Goal: Obtain resource: Download file/media

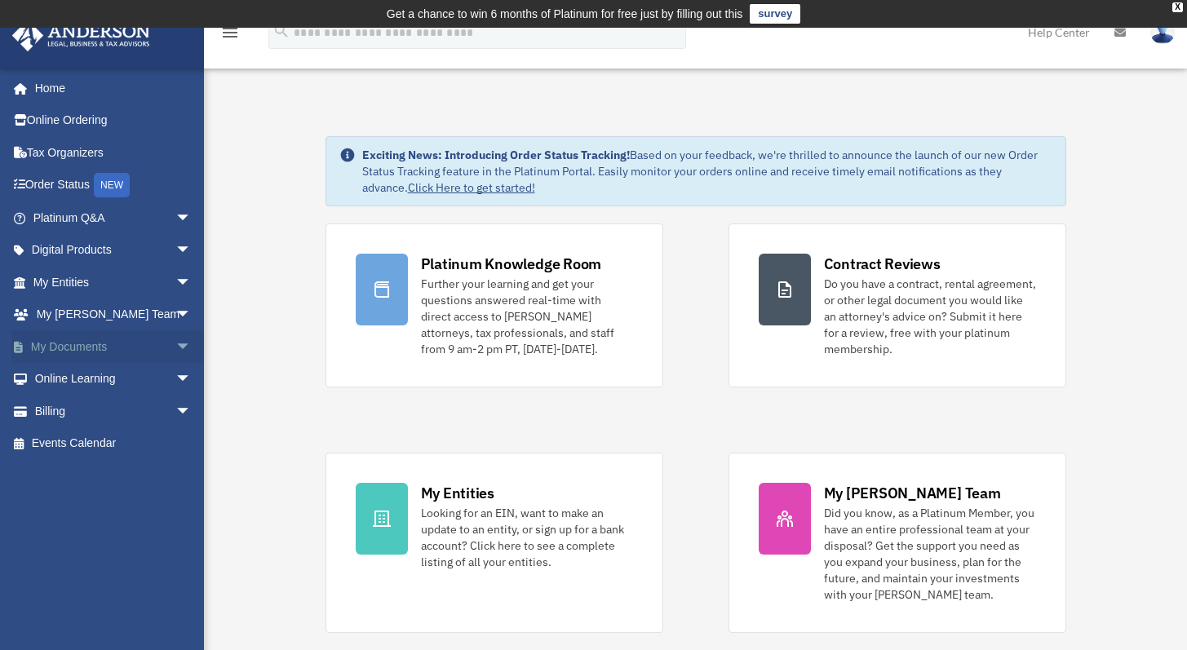
click at [175, 347] on span "arrow_drop_down" at bounding box center [191, 346] width 33 height 33
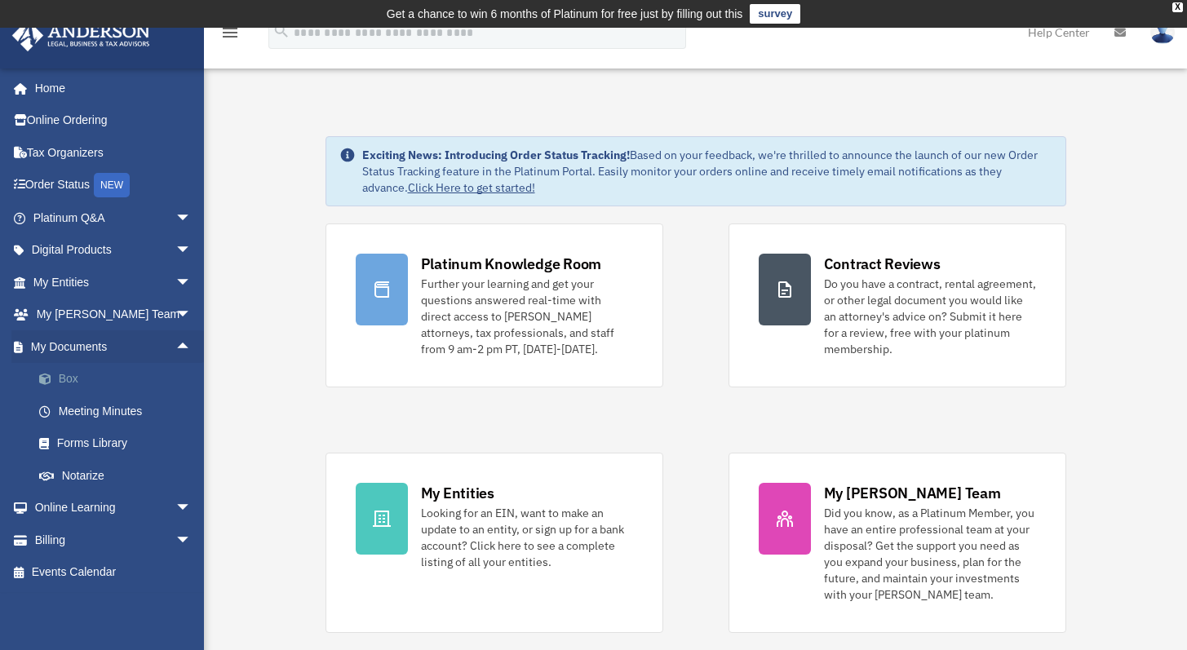
click at [69, 377] on link "Box" at bounding box center [119, 379] width 193 height 33
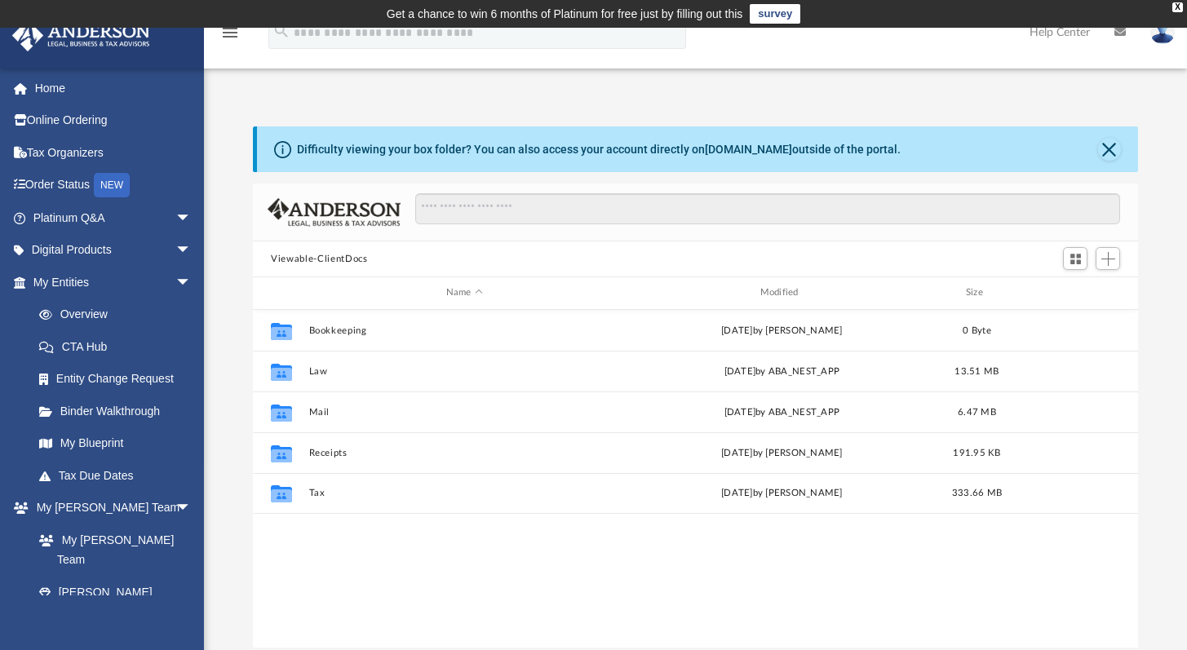
scroll to position [358, 872]
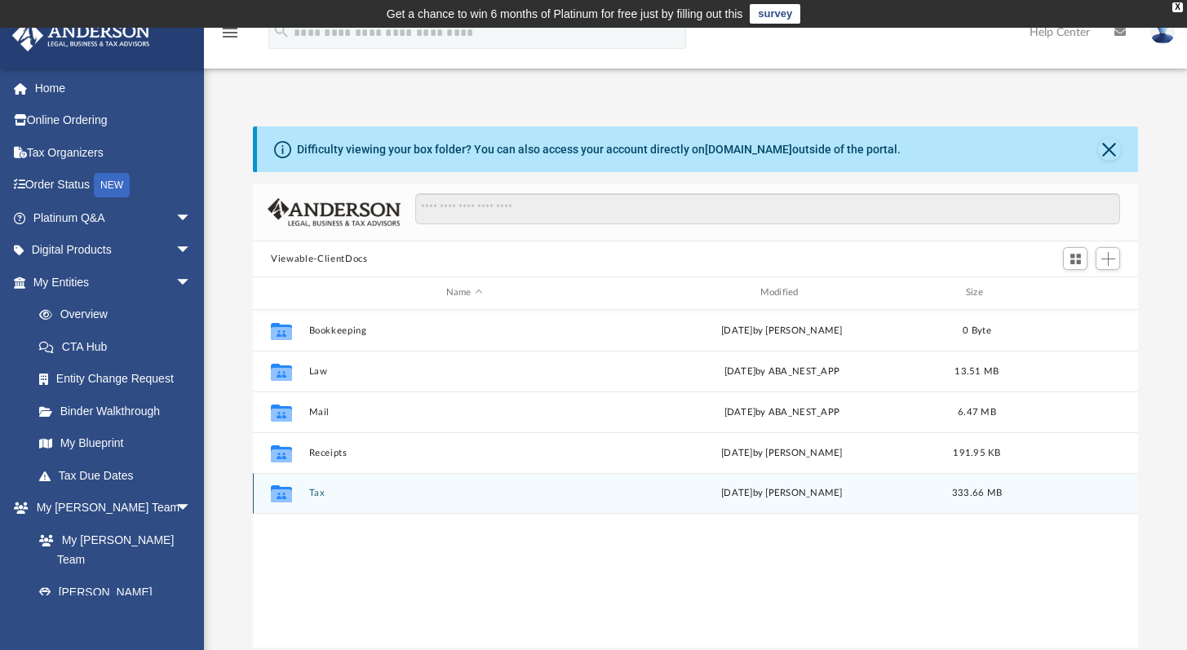
click at [312, 493] on button "Tax" at bounding box center [464, 493] width 311 height 11
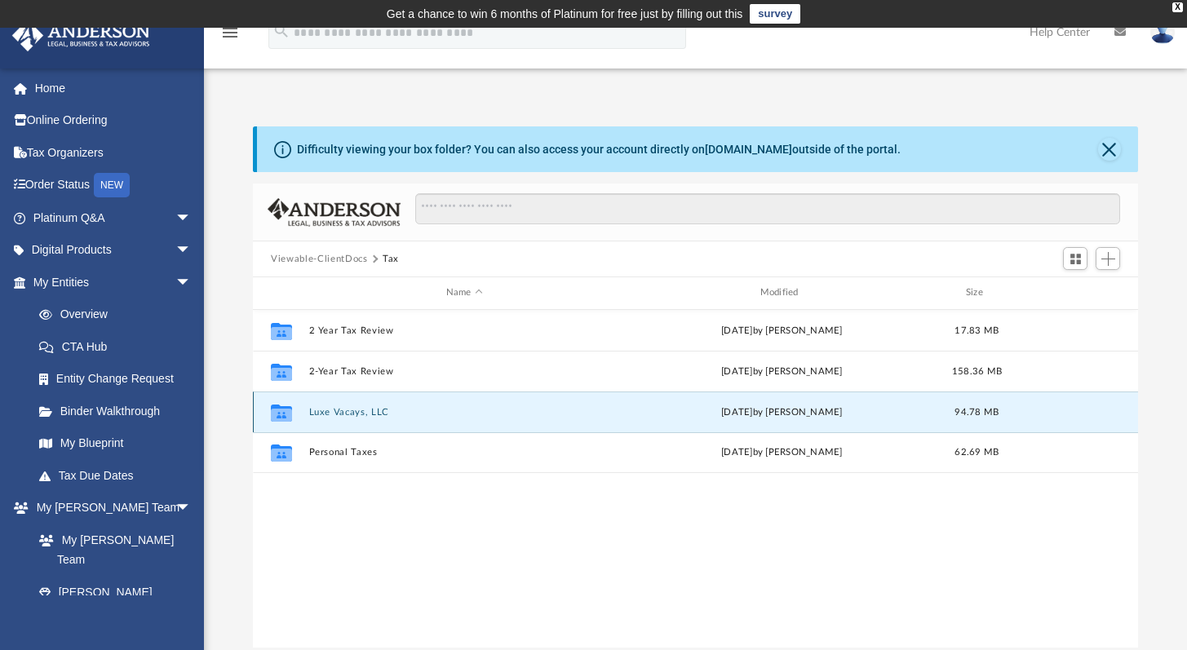
click at [435, 409] on button "Luxe Vacays, LLC" at bounding box center [464, 412] width 311 height 11
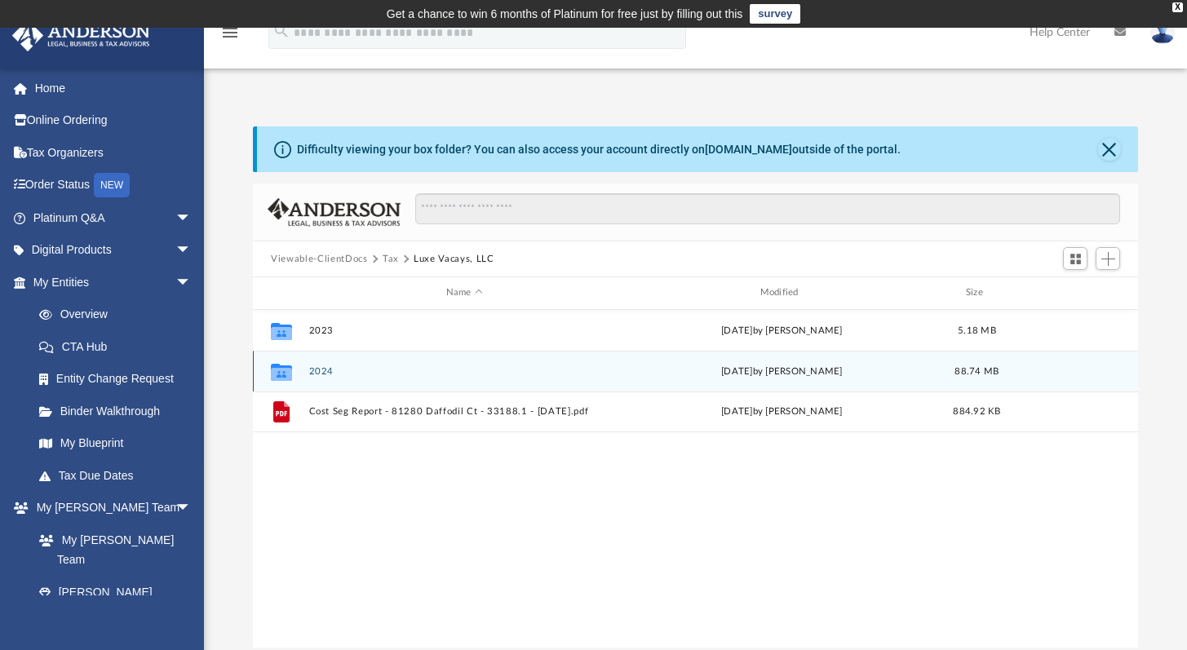
click at [317, 369] on button "2024" at bounding box center [464, 371] width 311 height 11
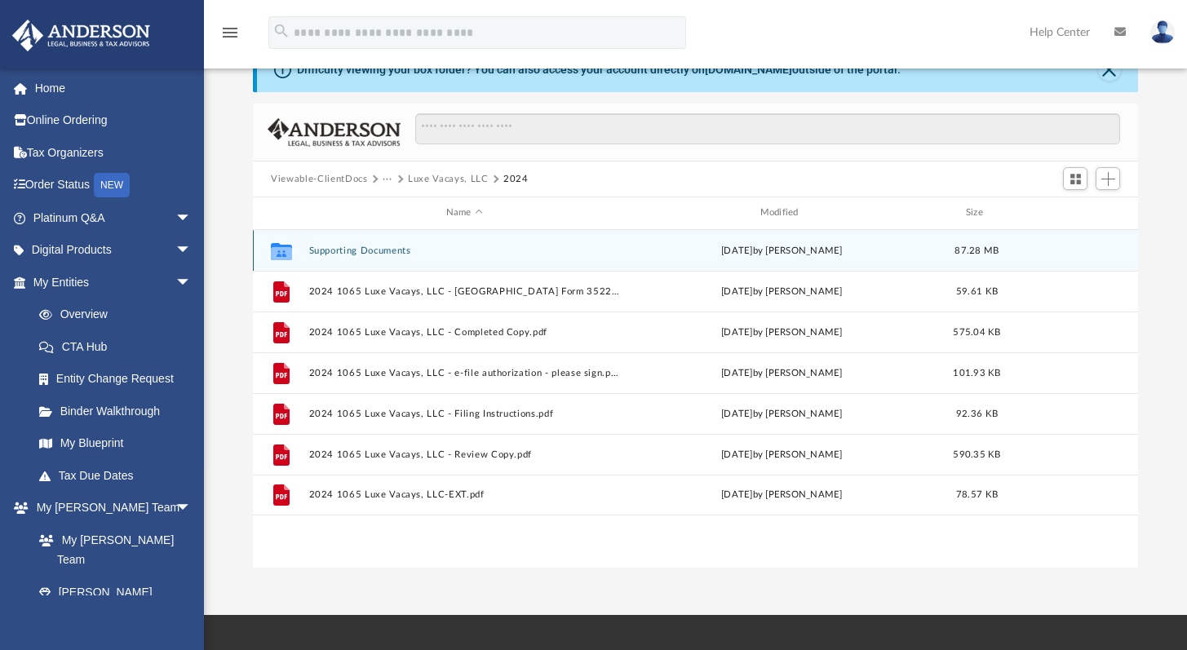
scroll to position [82, 0]
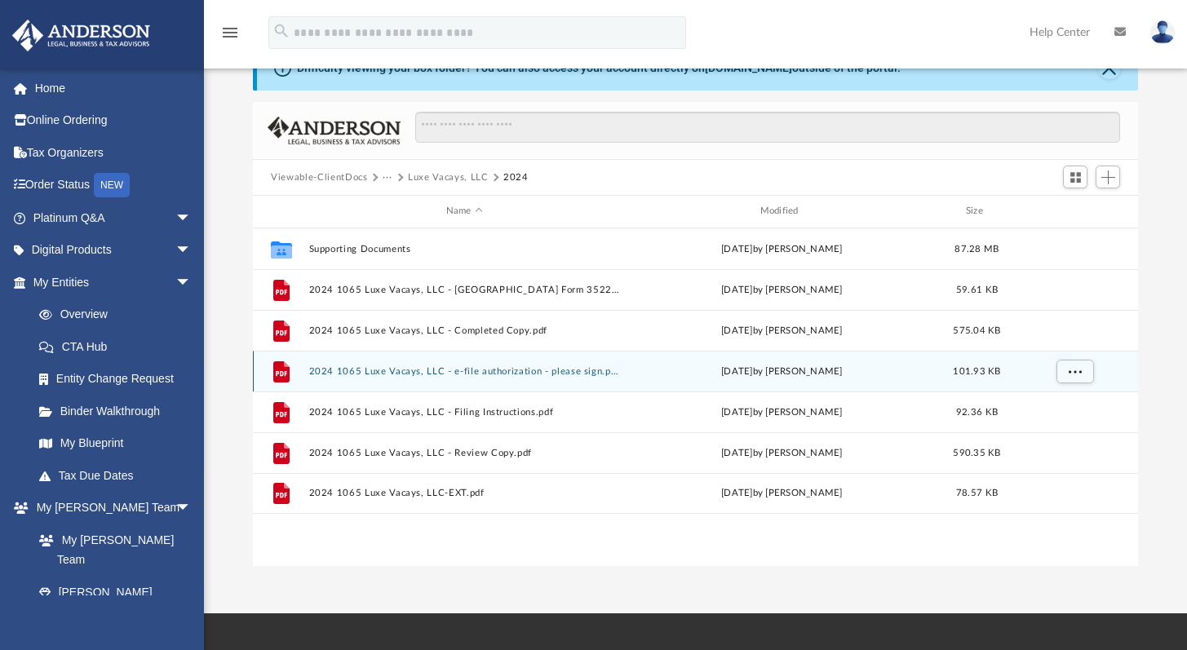
click at [492, 370] on button "2024 1065 Luxe Vacays, LLC - e-file authorization - please sign.pdf" at bounding box center [464, 371] width 311 height 11
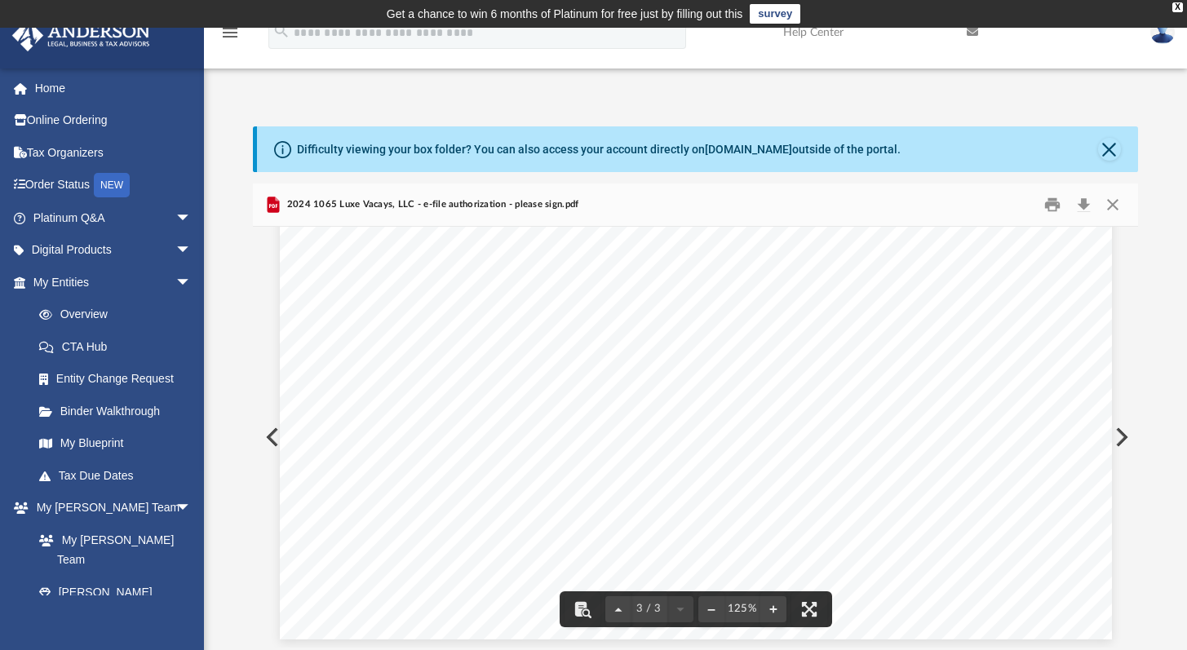
scroll to position [2883, 0]
click at [1101, 148] on button "Close" at bounding box center [1109, 149] width 23 height 23
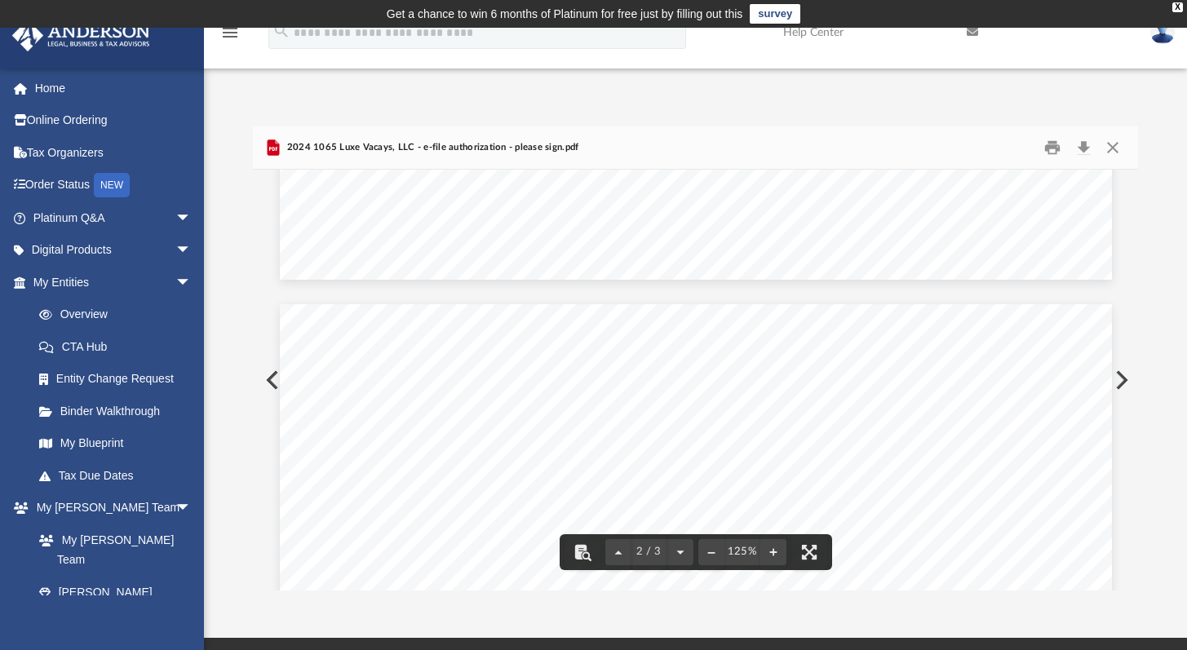
scroll to position [0, 0]
click at [1116, 153] on button "Close" at bounding box center [1111, 147] width 29 height 25
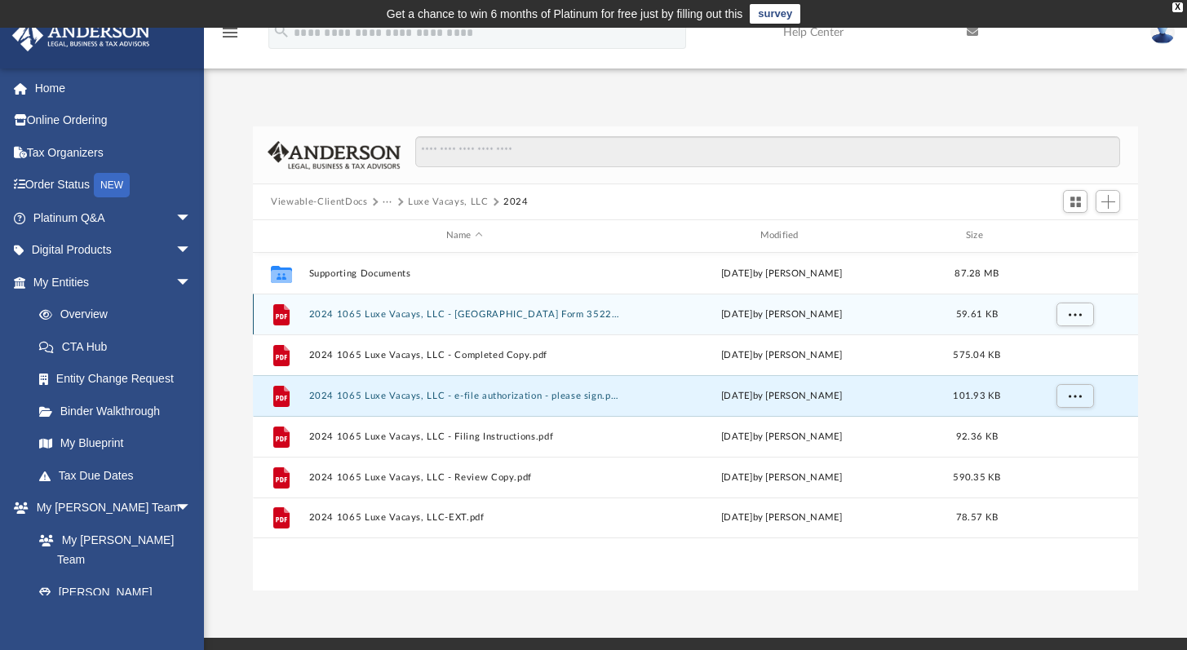
click at [516, 315] on button "2024 1065 Luxe Vacays, LLC - [GEOGRAPHIC_DATA] Form 3522 Payment Voucher.pdf" at bounding box center [464, 314] width 311 height 11
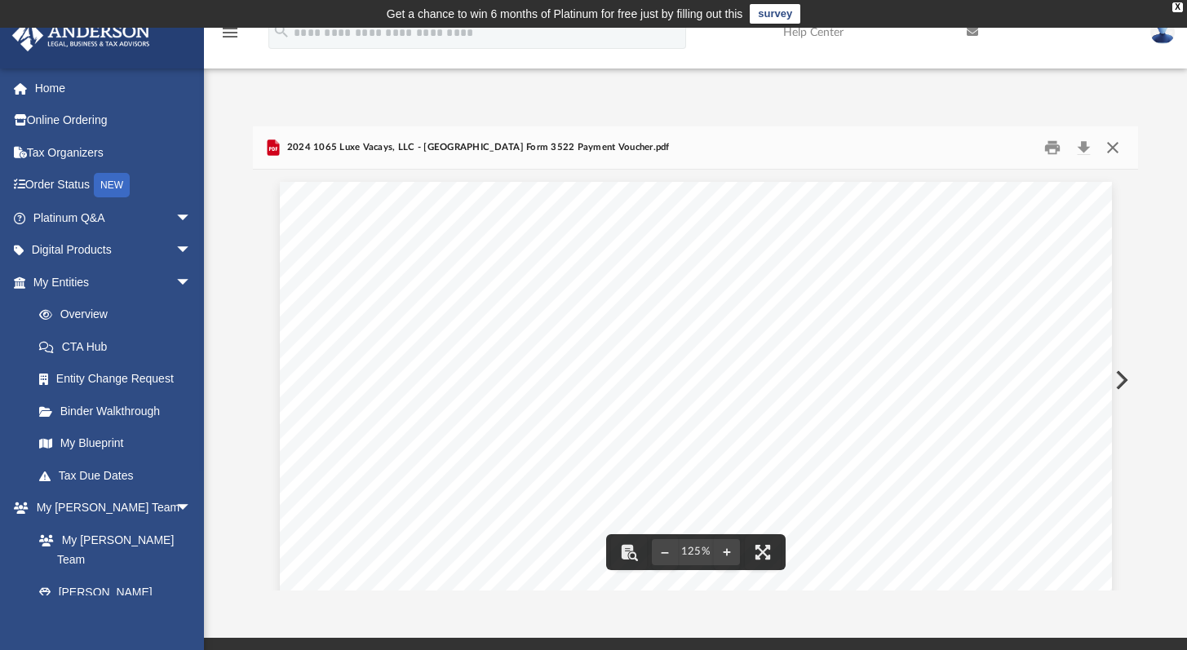
click at [1110, 152] on button "Close" at bounding box center [1111, 147] width 29 height 25
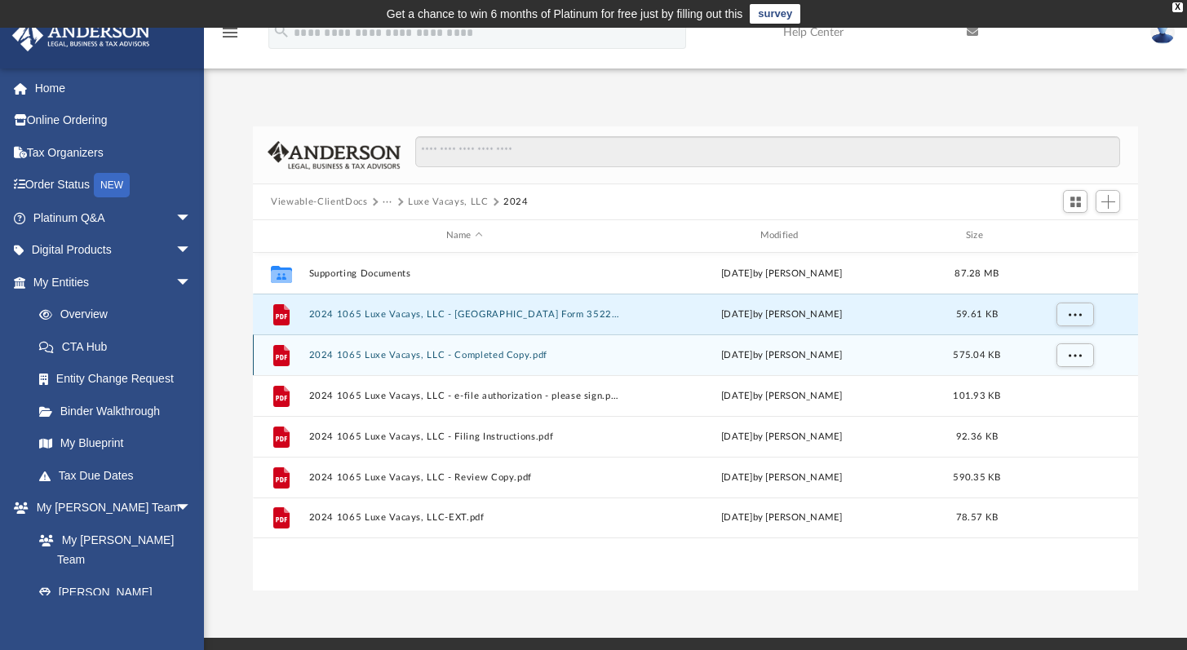
click at [500, 357] on button "2024 1065 Luxe Vacays, LLC - Completed Copy.pdf" at bounding box center [464, 355] width 311 height 11
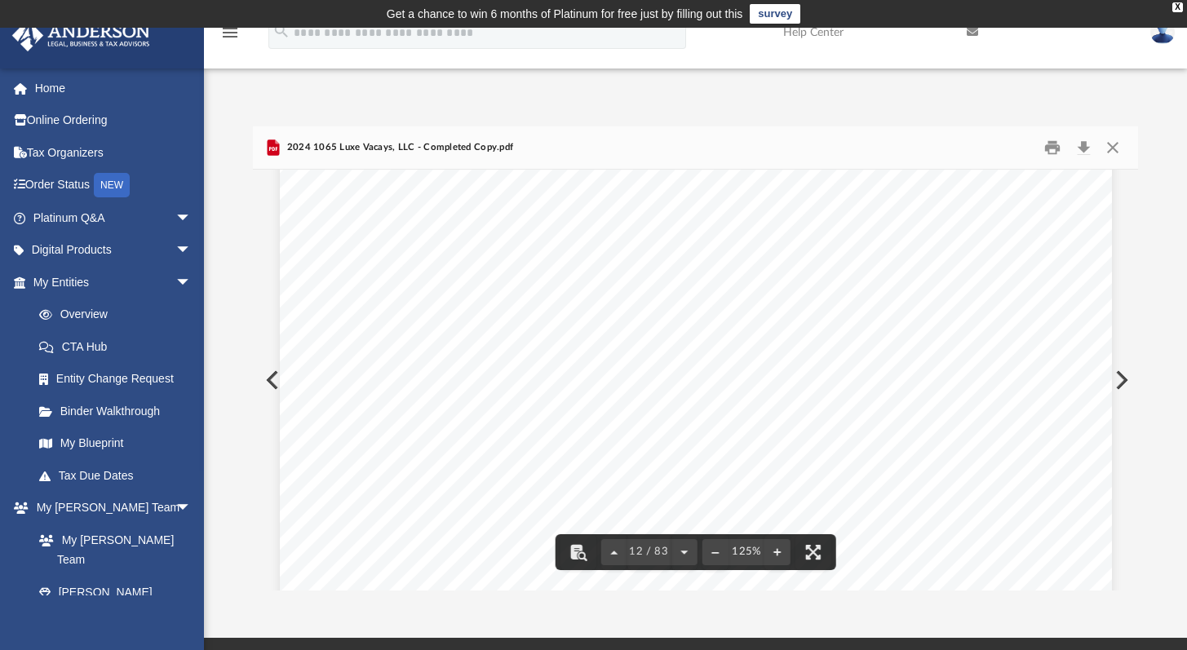
scroll to position [13228, 0]
click at [1110, 142] on button "Close" at bounding box center [1111, 147] width 29 height 25
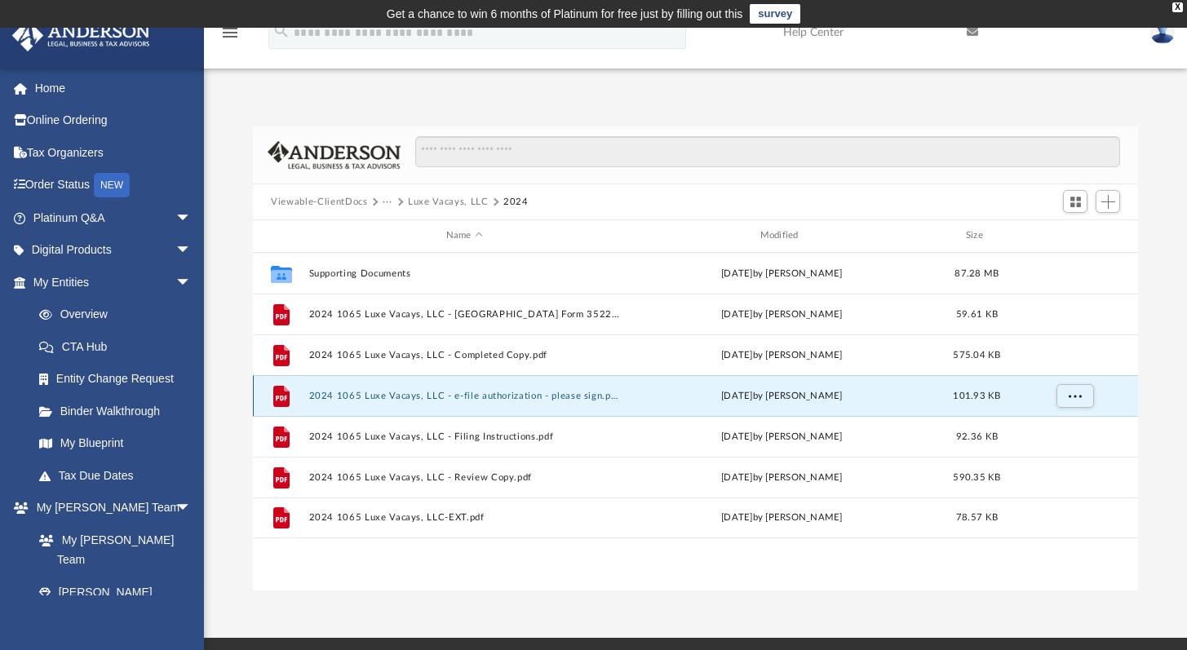
click at [599, 400] on button "2024 1065 Luxe Vacays, LLC - e-file authorization - please sign.pdf" at bounding box center [464, 396] width 311 height 11
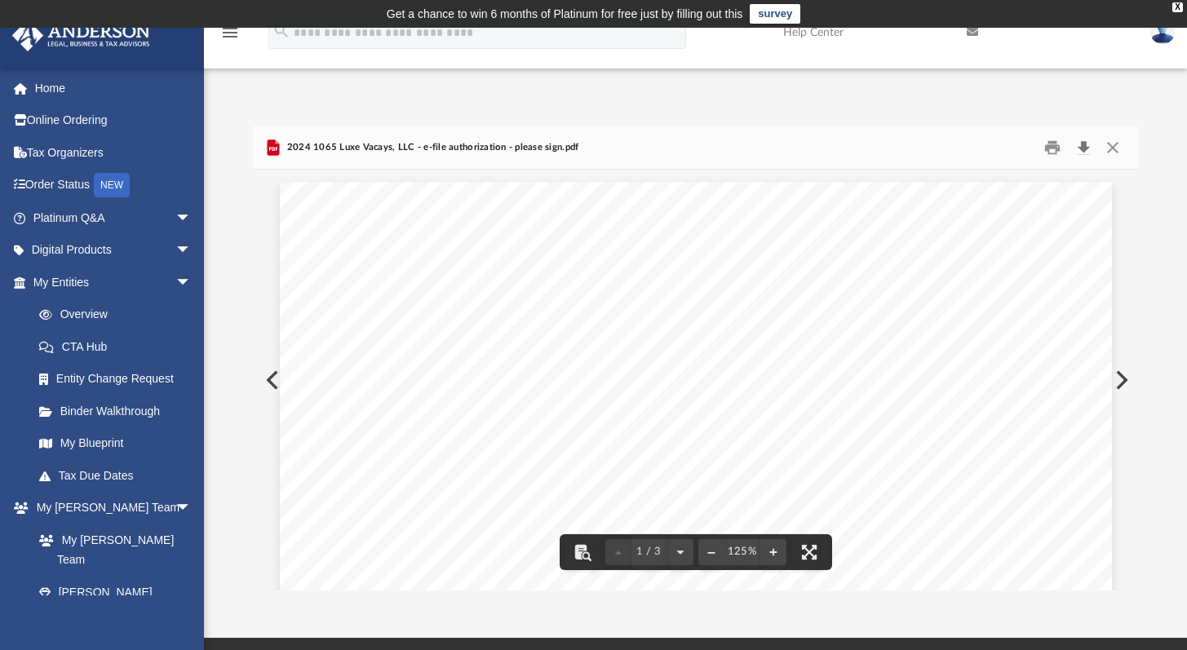
click at [1082, 149] on button "Download" at bounding box center [1083, 147] width 29 height 25
click at [1120, 135] on button "Close" at bounding box center [1111, 147] width 29 height 25
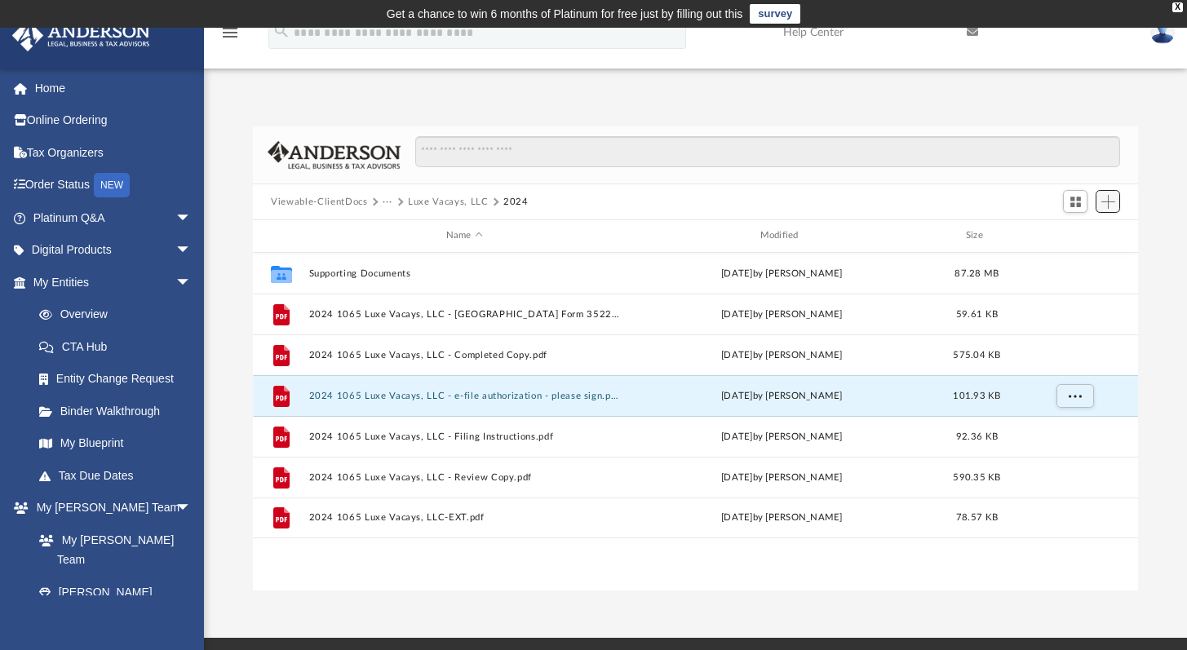
click at [1108, 207] on span "Add" at bounding box center [1108, 202] width 14 height 14
click at [1070, 233] on li "Upload" at bounding box center [1085, 233] width 52 height 17
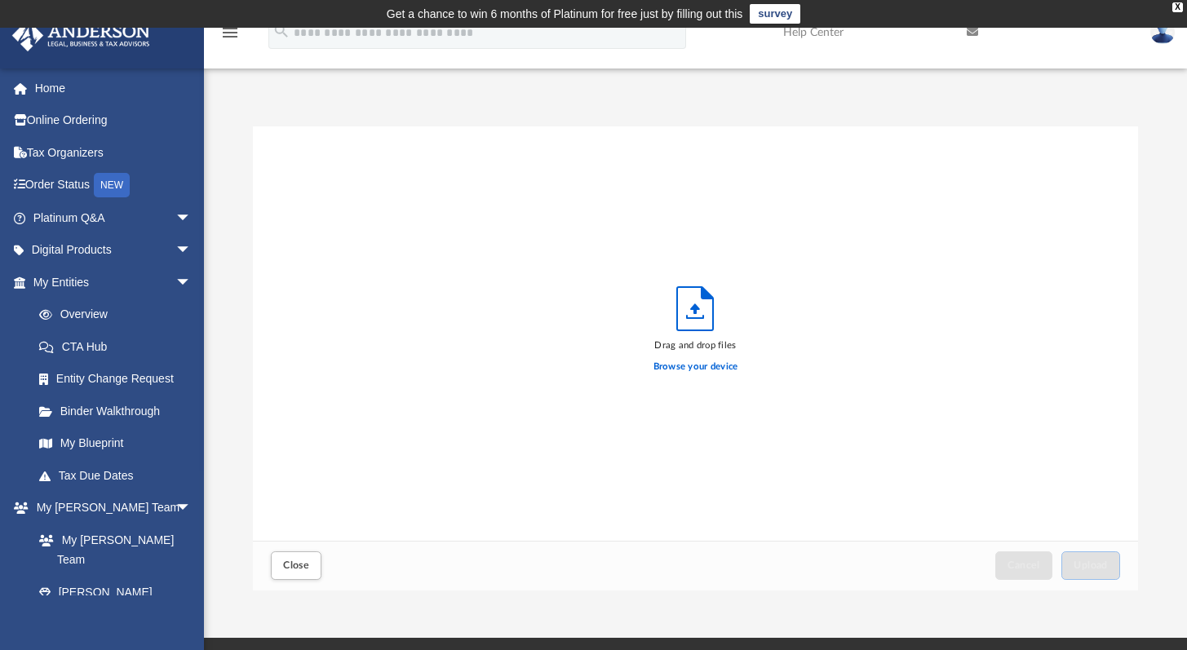
scroll to position [401, 872]
click at [670, 372] on label "Browse your device" at bounding box center [696, 367] width 85 height 15
click at [0, 0] on input "Browse your device" at bounding box center [0, 0] width 0 height 0
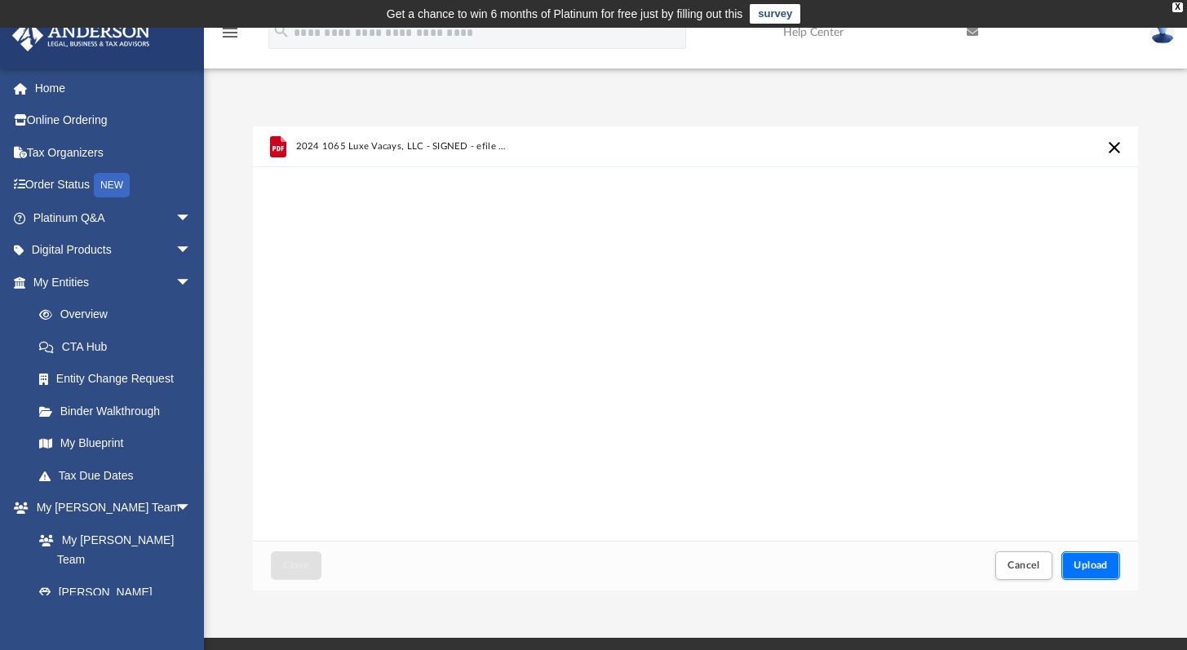
click at [1084, 561] on span "Upload" at bounding box center [1091, 566] width 34 height 10
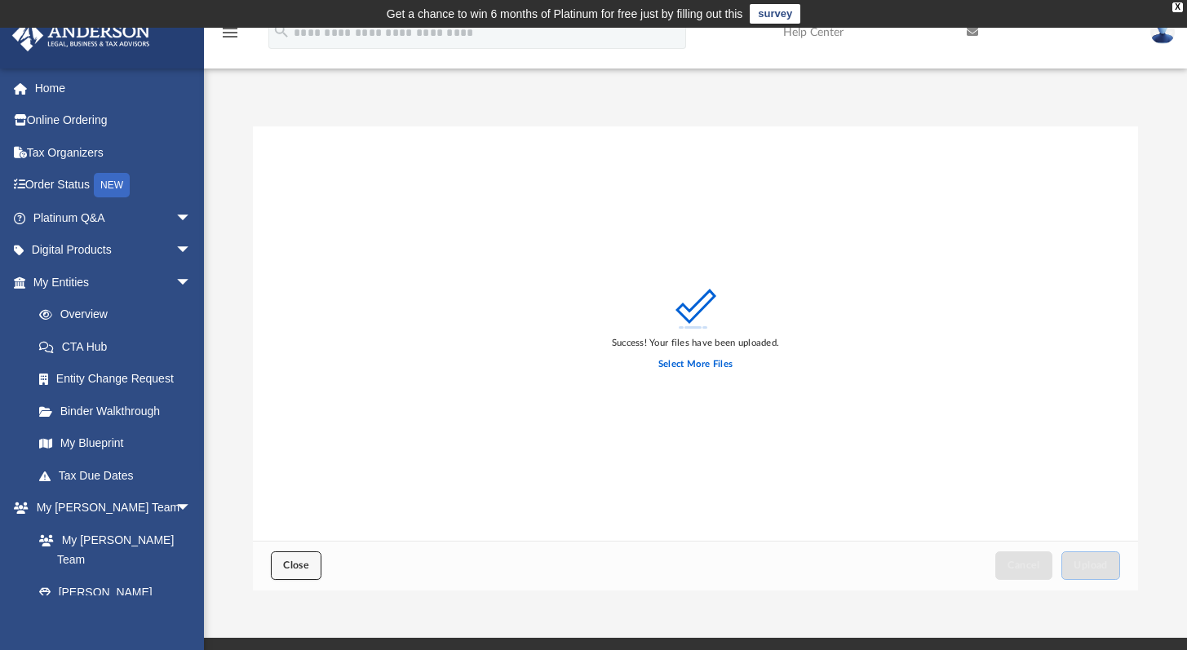
click at [301, 565] on span "Close" at bounding box center [296, 566] width 26 height 10
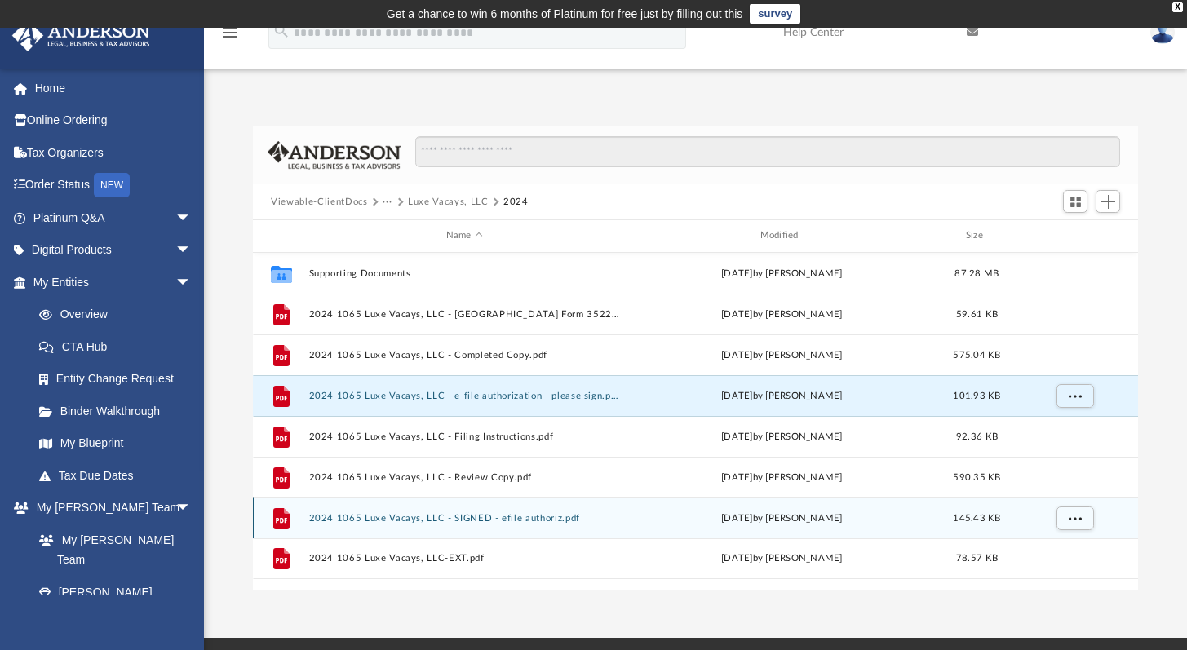
click at [514, 513] on button "2024 1065 Luxe Vacays, LLC - SIGNED - efile authoriz.pdf" at bounding box center [464, 518] width 311 height 11
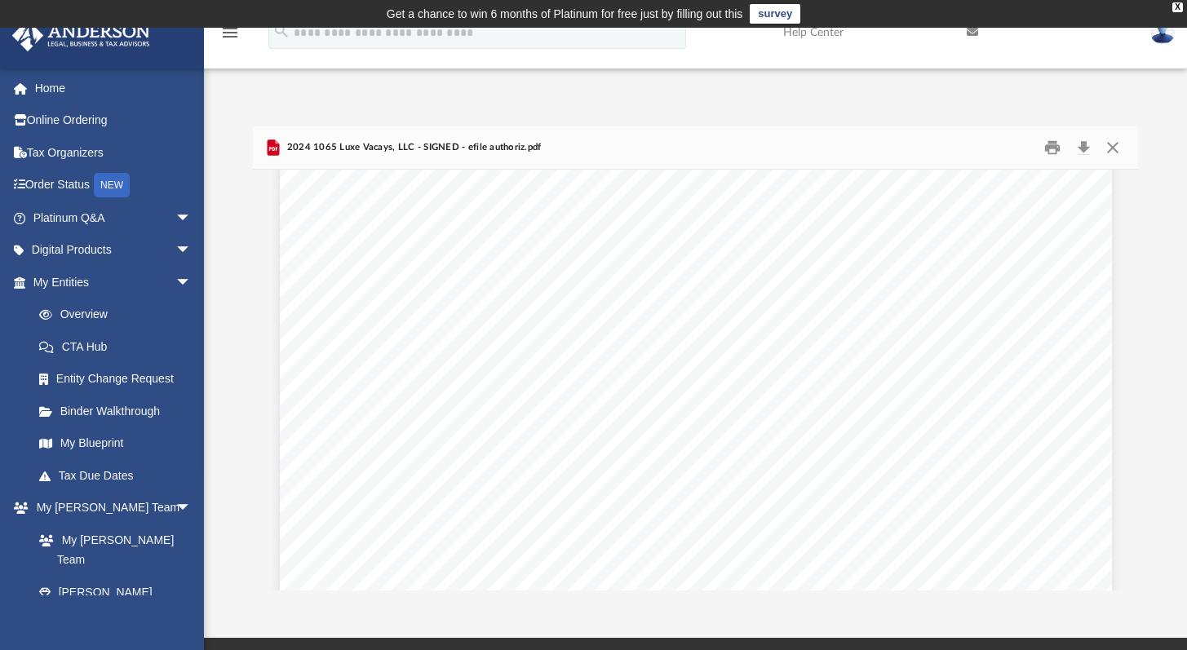
scroll to position [1187, 0]
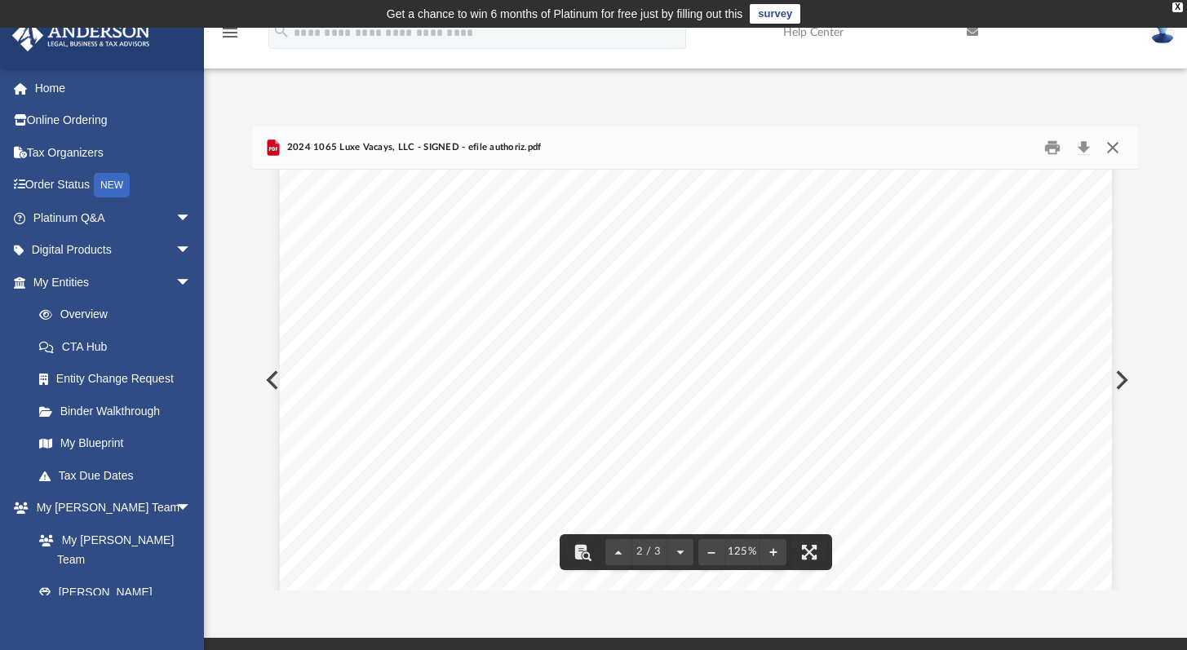
click at [1113, 149] on button "Close" at bounding box center [1111, 147] width 29 height 25
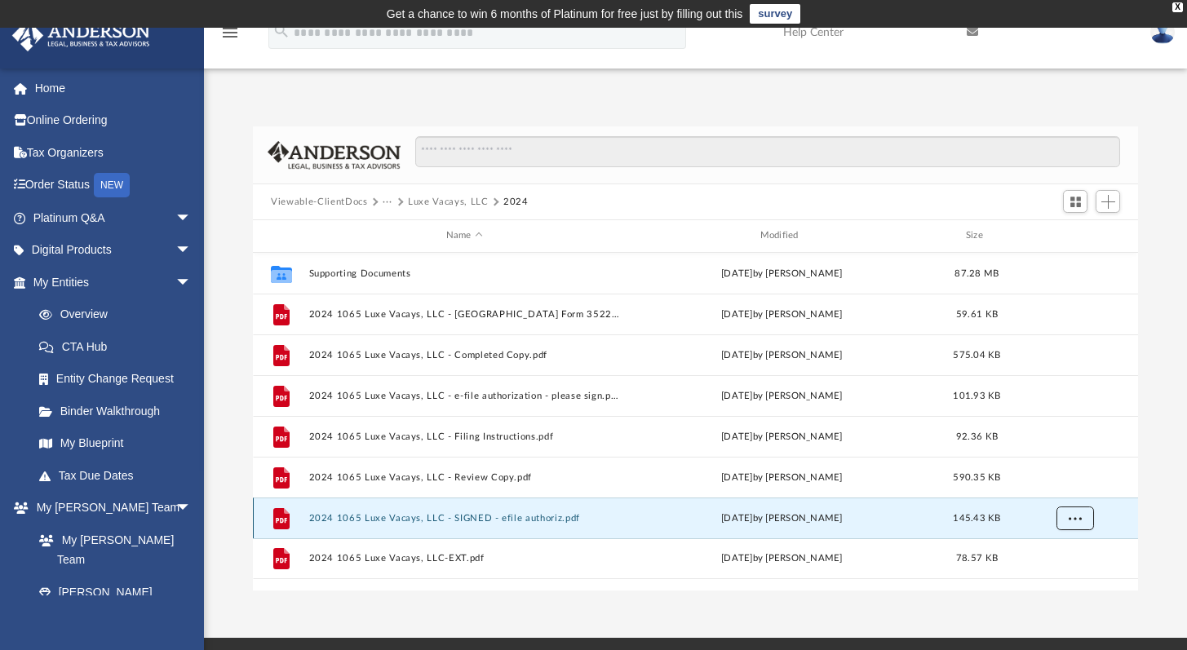
click at [1066, 513] on button "More options" at bounding box center [1076, 518] width 38 height 24
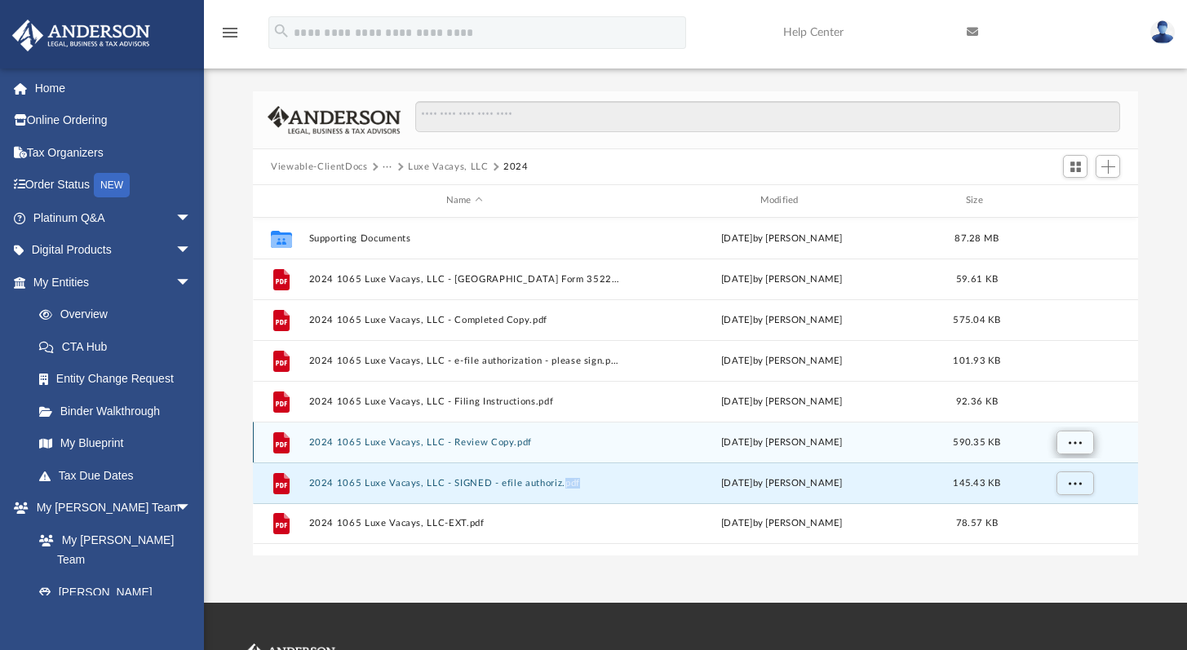
scroll to position [37, 0]
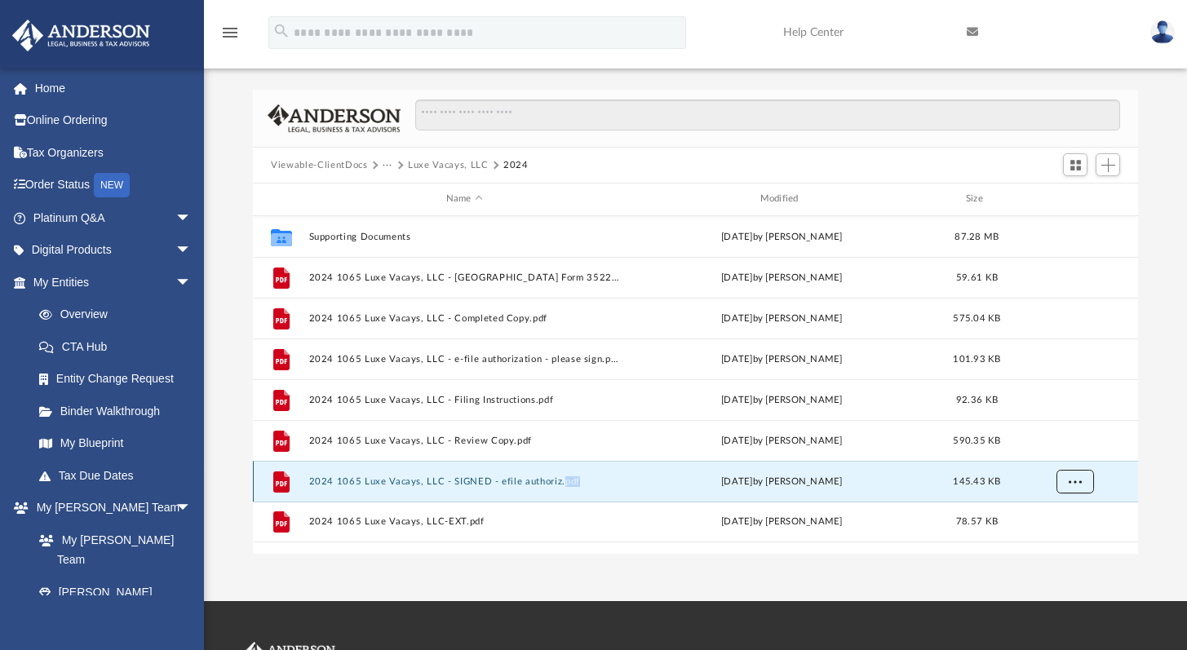
click at [1075, 482] on span "More options" at bounding box center [1075, 480] width 13 height 9
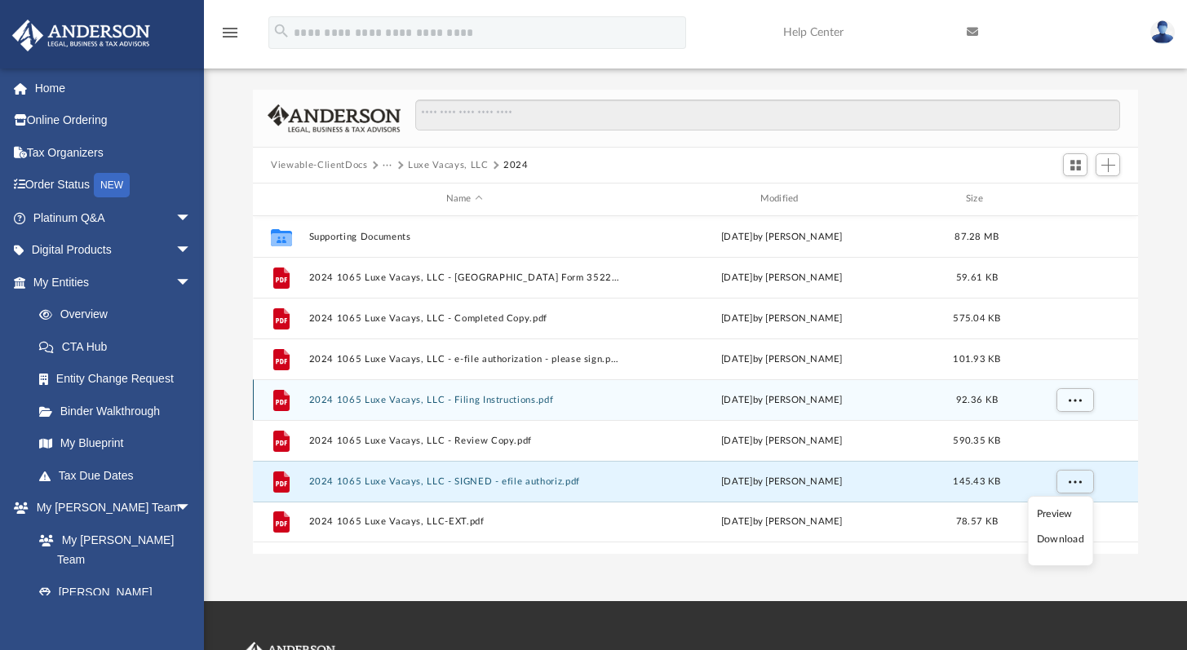
click at [1129, 418] on div "File 2024 1065 Luxe Vacays, LLC - Filing Instructions.pdf [DATE] by [PERSON_NAM…" at bounding box center [695, 399] width 885 height 41
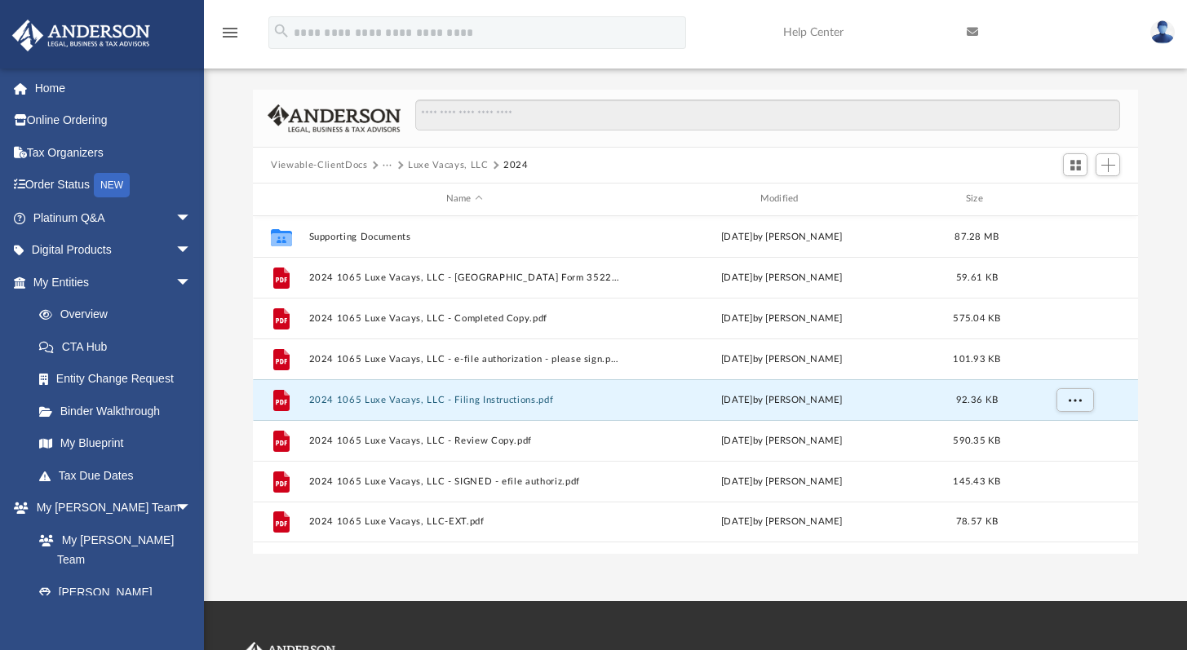
click at [1154, 468] on div "Difficulty viewing your box folder? You can also access your account directly o…" at bounding box center [695, 322] width 983 height 464
click at [388, 164] on button "···" at bounding box center [388, 165] width 11 height 15
click at [396, 194] on li "Tax" at bounding box center [399, 193] width 16 height 17
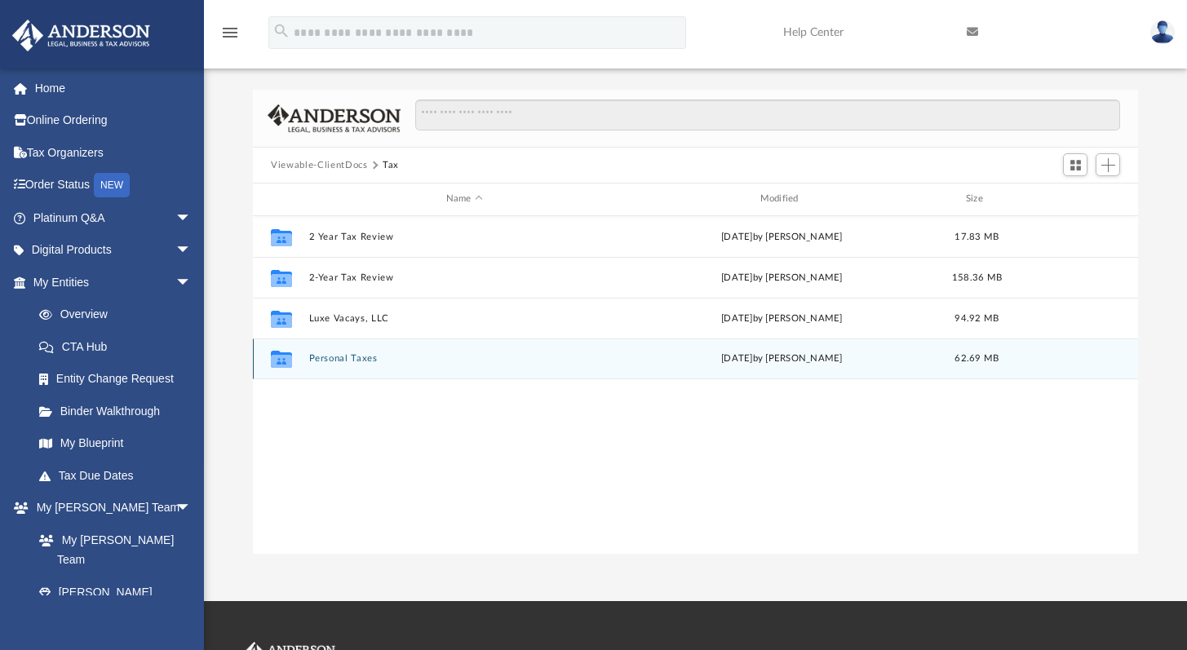
click at [345, 361] on button "Personal Taxes" at bounding box center [464, 358] width 311 height 11
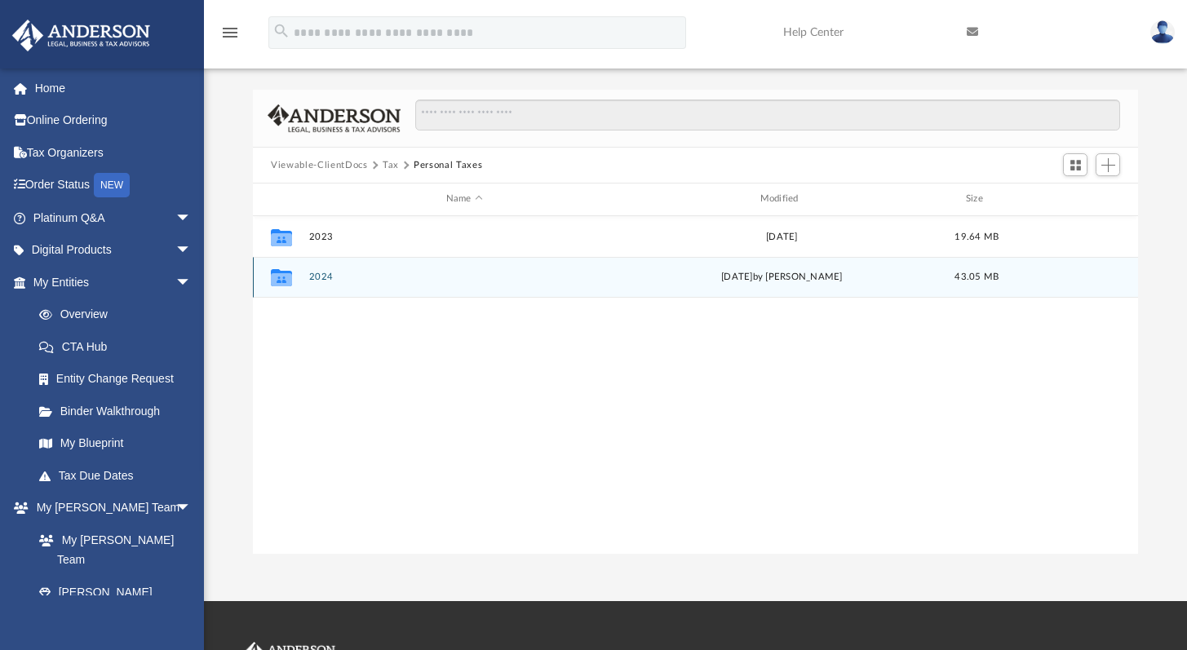
click at [317, 273] on button "2024" at bounding box center [464, 277] width 311 height 11
click at [452, 281] on div "File 2024 1040 [PERSON_NAME] & [PERSON_NAME]-EXT.pdf [DATE] by [PERSON_NAME] 59…" at bounding box center [695, 277] width 885 height 41
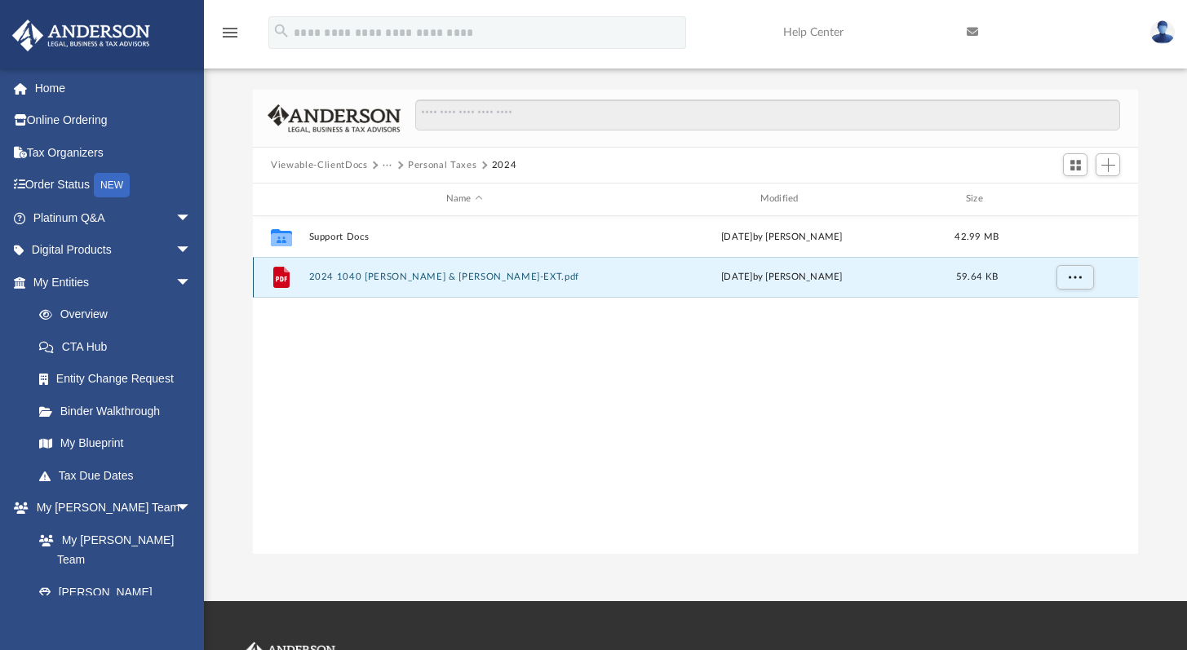
click at [452, 277] on button "2024 1040 [PERSON_NAME] & [PERSON_NAME]-EXT.pdf" at bounding box center [464, 277] width 311 height 11
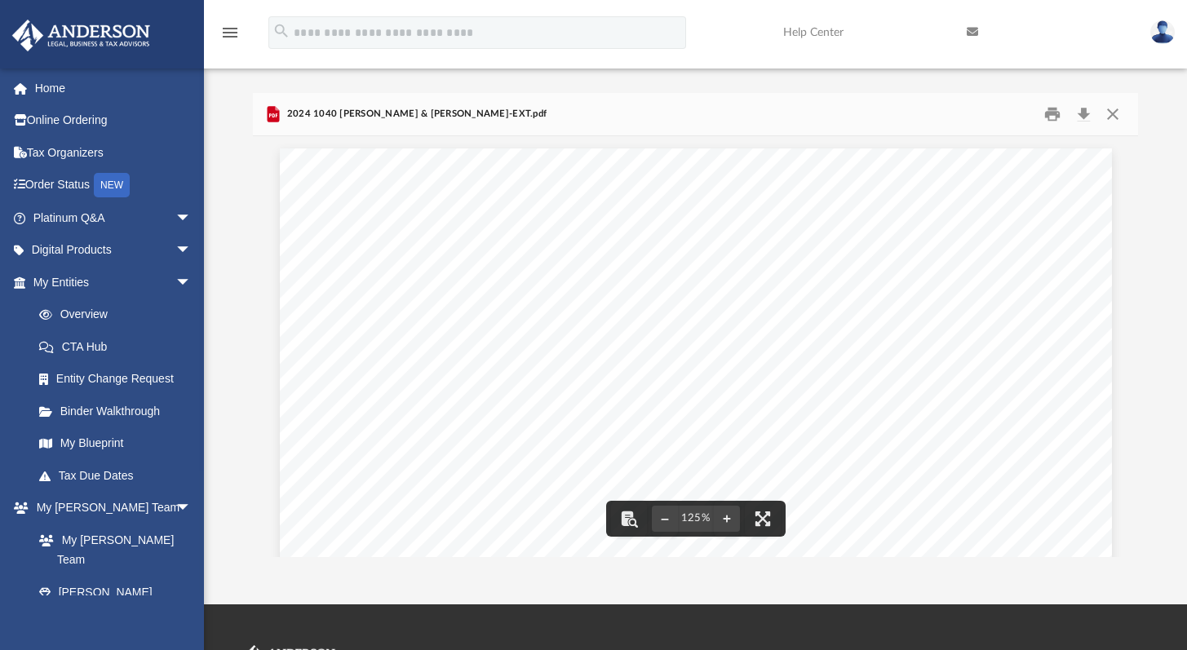
scroll to position [0, 0]
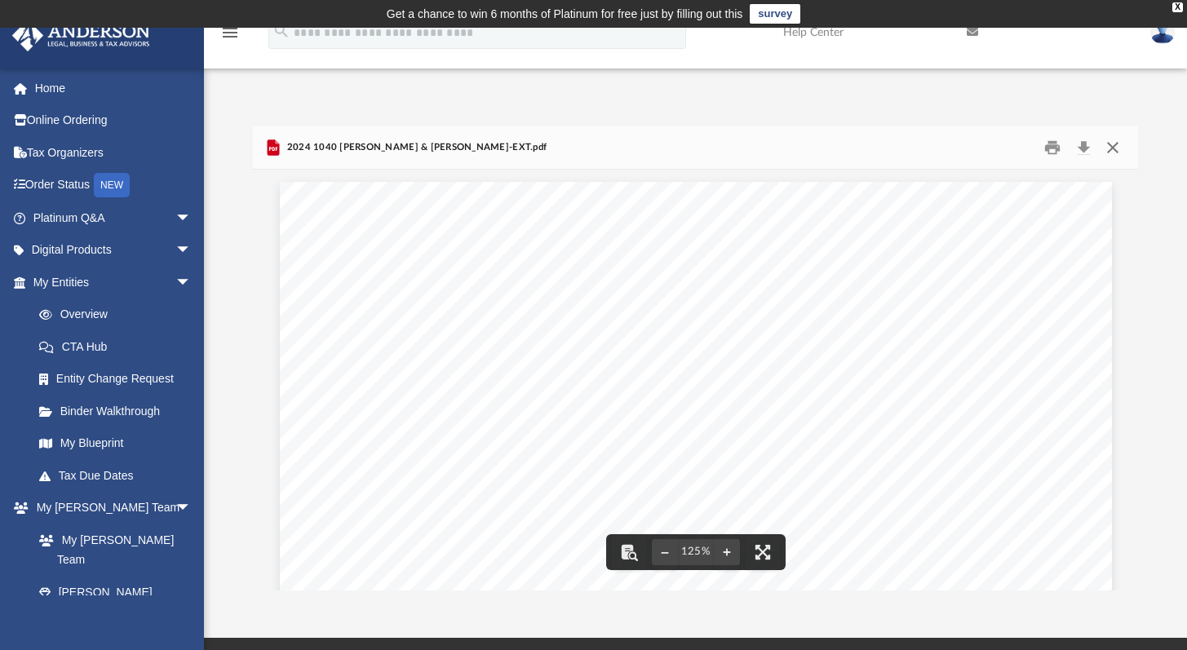
click at [1112, 145] on button "Close" at bounding box center [1111, 147] width 29 height 25
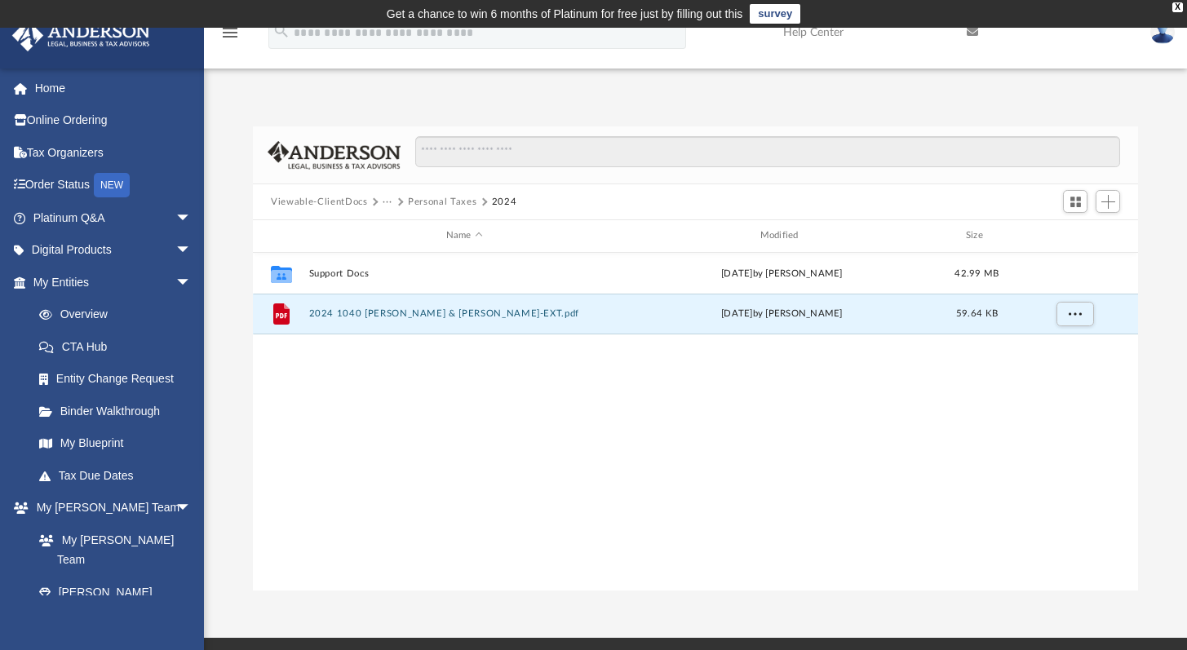
click at [347, 197] on button "Viewable-ClientDocs" at bounding box center [319, 202] width 96 height 15
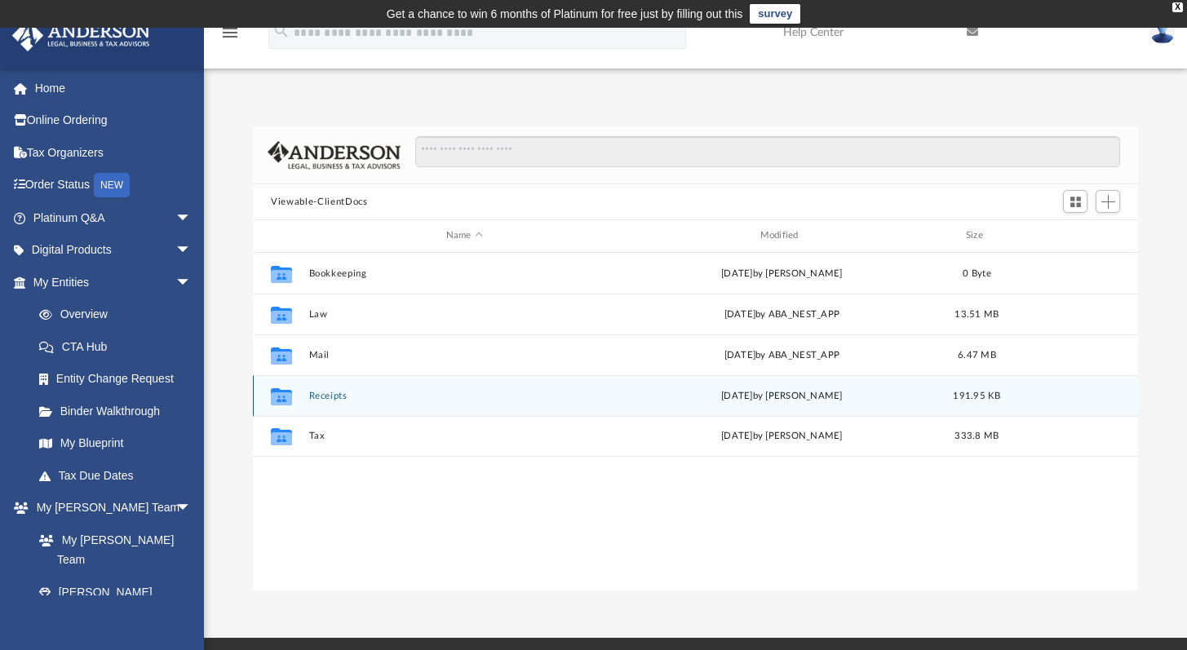
click at [323, 402] on div "Collaborated Folder Receipts [DATE] by [PERSON_NAME] 191.95 KB" at bounding box center [695, 395] width 885 height 41
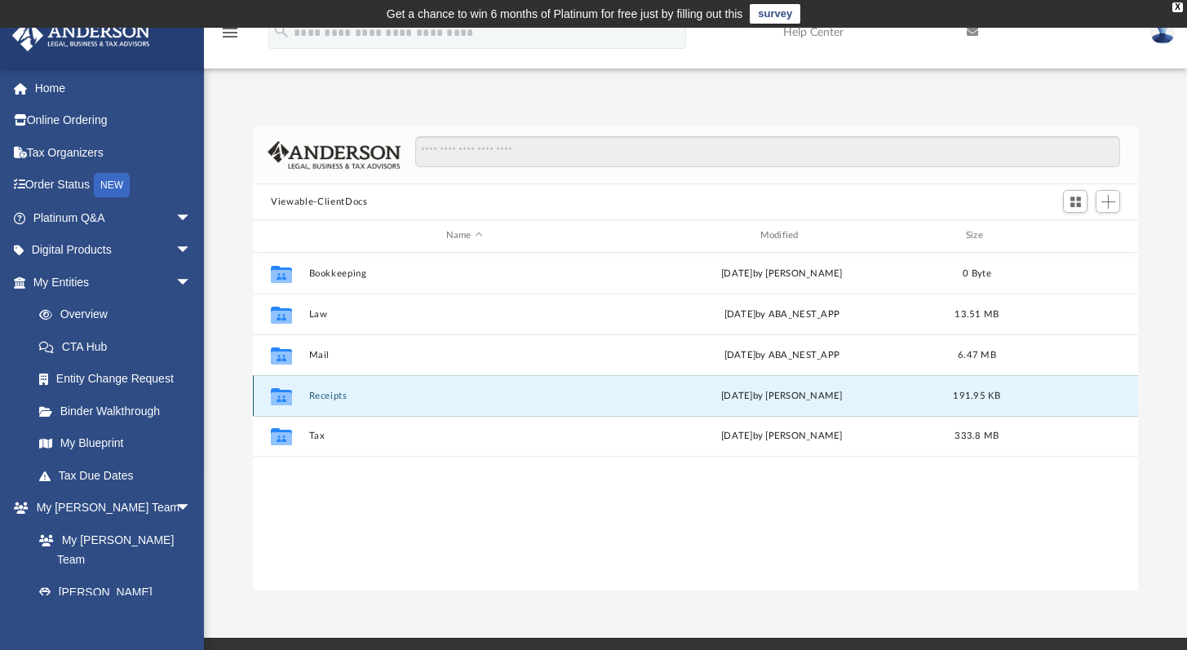
click at [321, 394] on button "Receipts" at bounding box center [464, 396] width 311 height 11
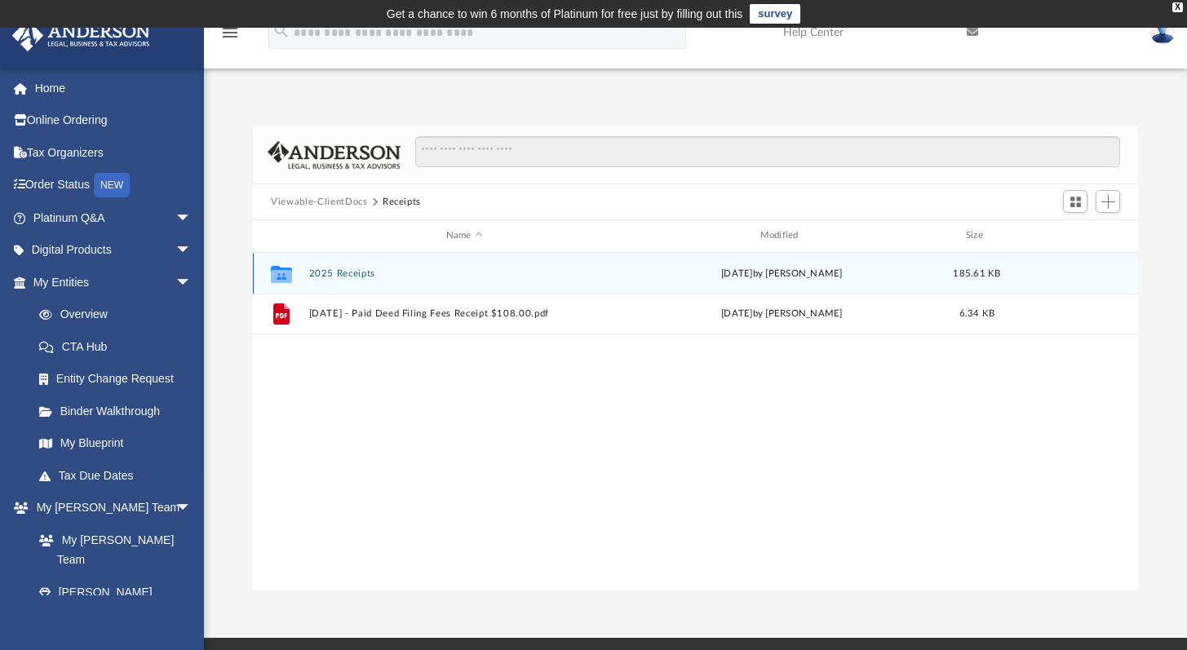
click at [336, 273] on button "2025 Receipts" at bounding box center [464, 273] width 311 height 11
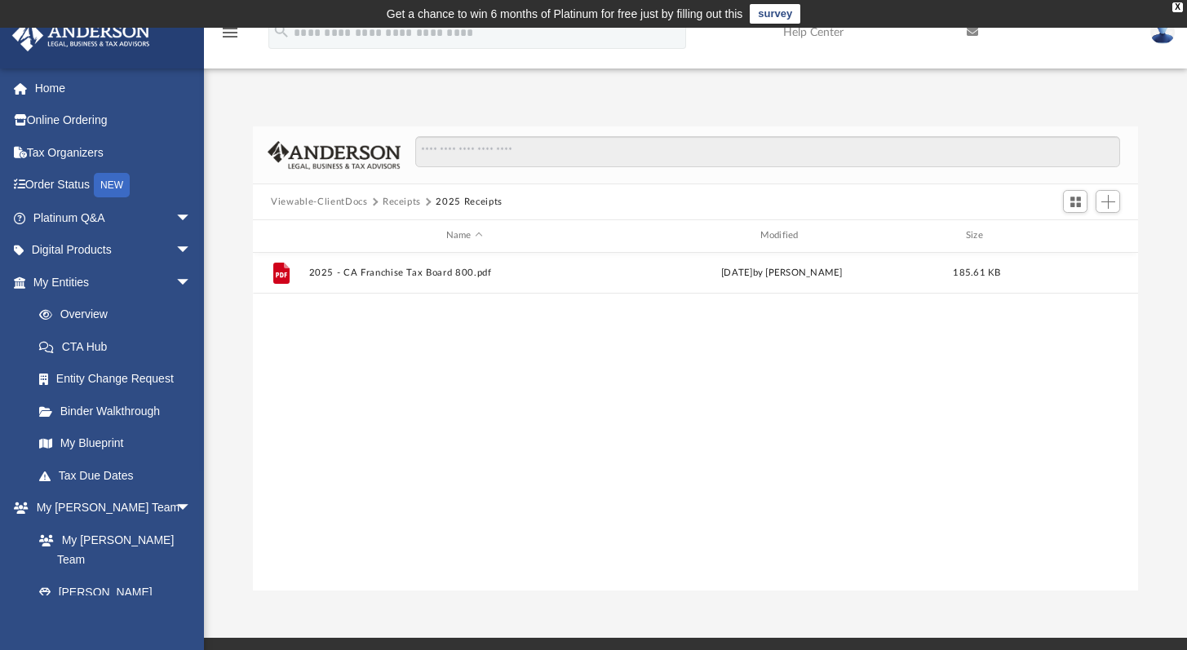
click at [336, 202] on button "Viewable-ClientDocs" at bounding box center [319, 202] width 96 height 15
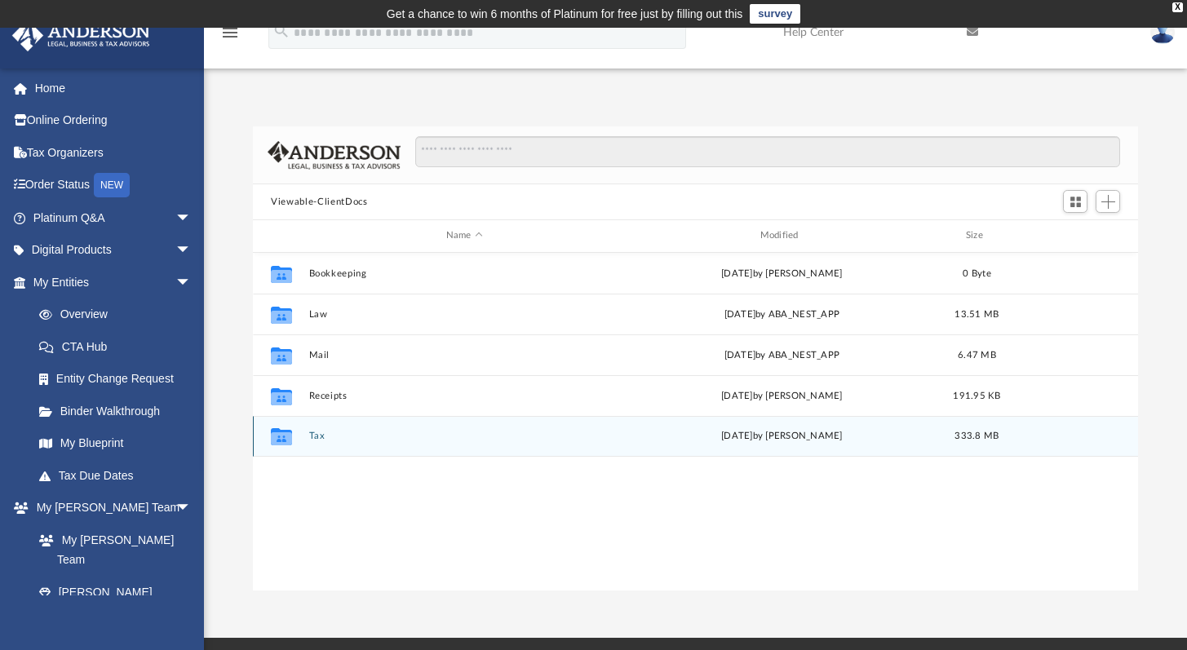
click at [321, 434] on button "Tax" at bounding box center [464, 436] width 311 height 11
